Goal: Information Seeking & Learning: Find specific fact

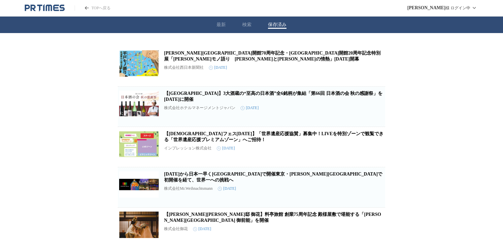
click at [247, 25] on button "検索" at bounding box center [246, 25] width 9 height 6
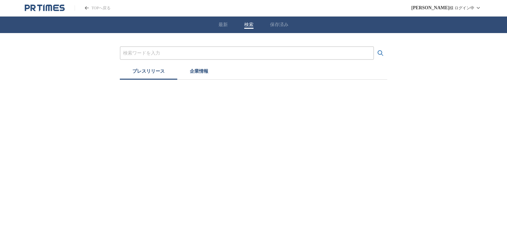
click at [208, 50] on input "プレスリリースおよび企業を検索する" at bounding box center [247, 53] width 248 height 7
type input "ｊ"
type input "Ｊ"
type input "九州旅客"
click at [374, 47] on button "検索する" at bounding box center [380, 53] width 13 height 13
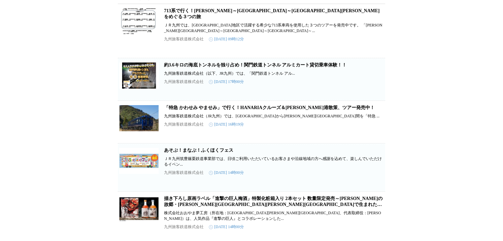
scroll to position [106, 0]
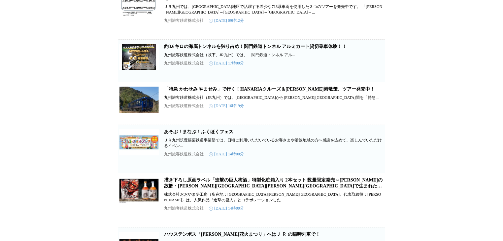
click at [203, 132] on link "あそぶ！まなぶ！ふくほくフェス" at bounding box center [198, 131] width 69 height 5
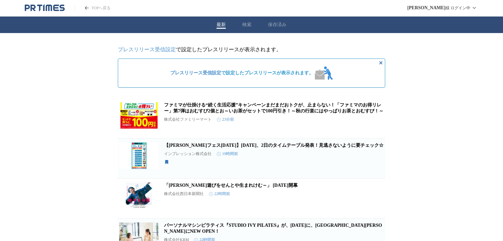
click at [278, 23] on button "保存済み" at bounding box center [277, 25] width 19 height 6
